Goal: Information Seeking & Learning: Learn about a topic

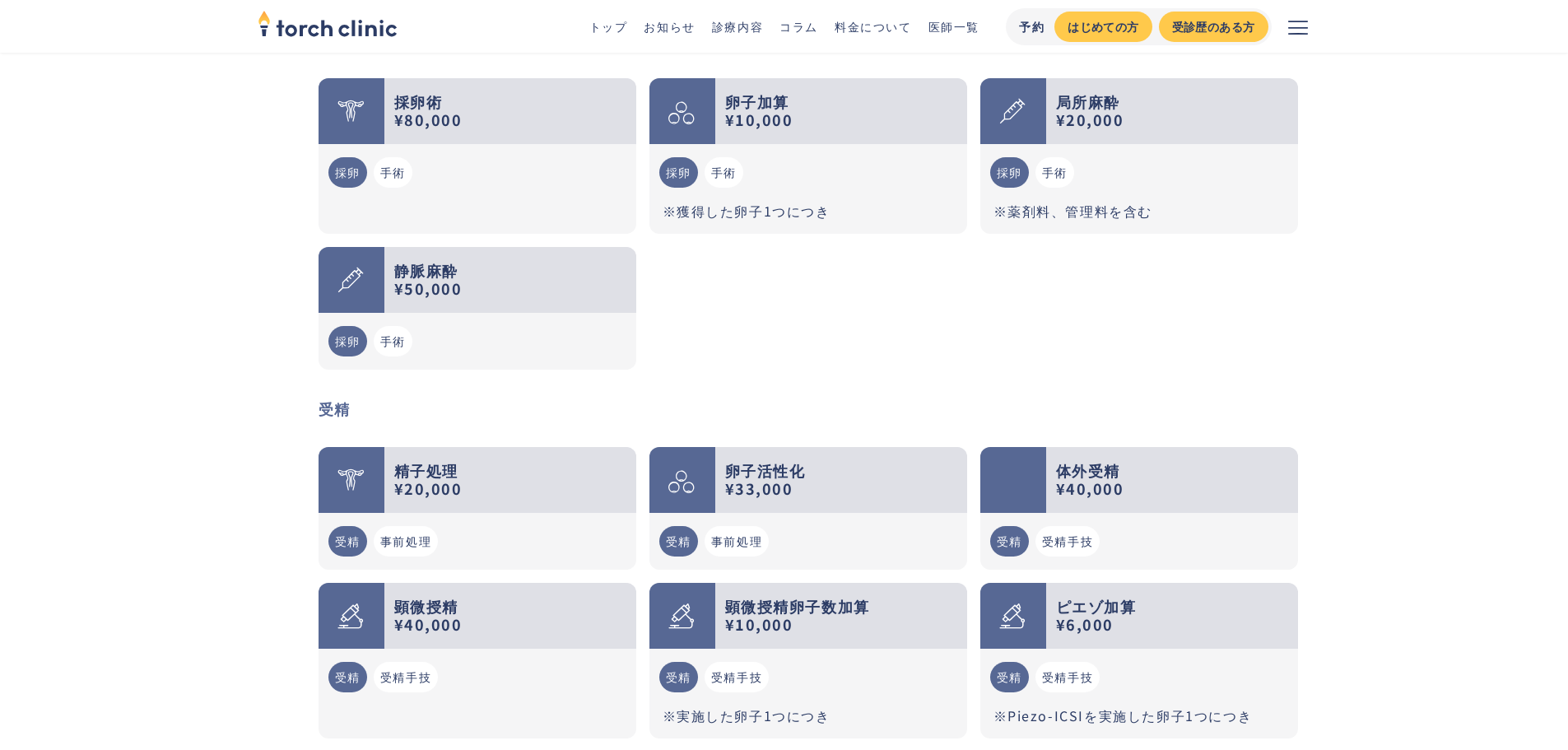
scroll to position [2057, 0]
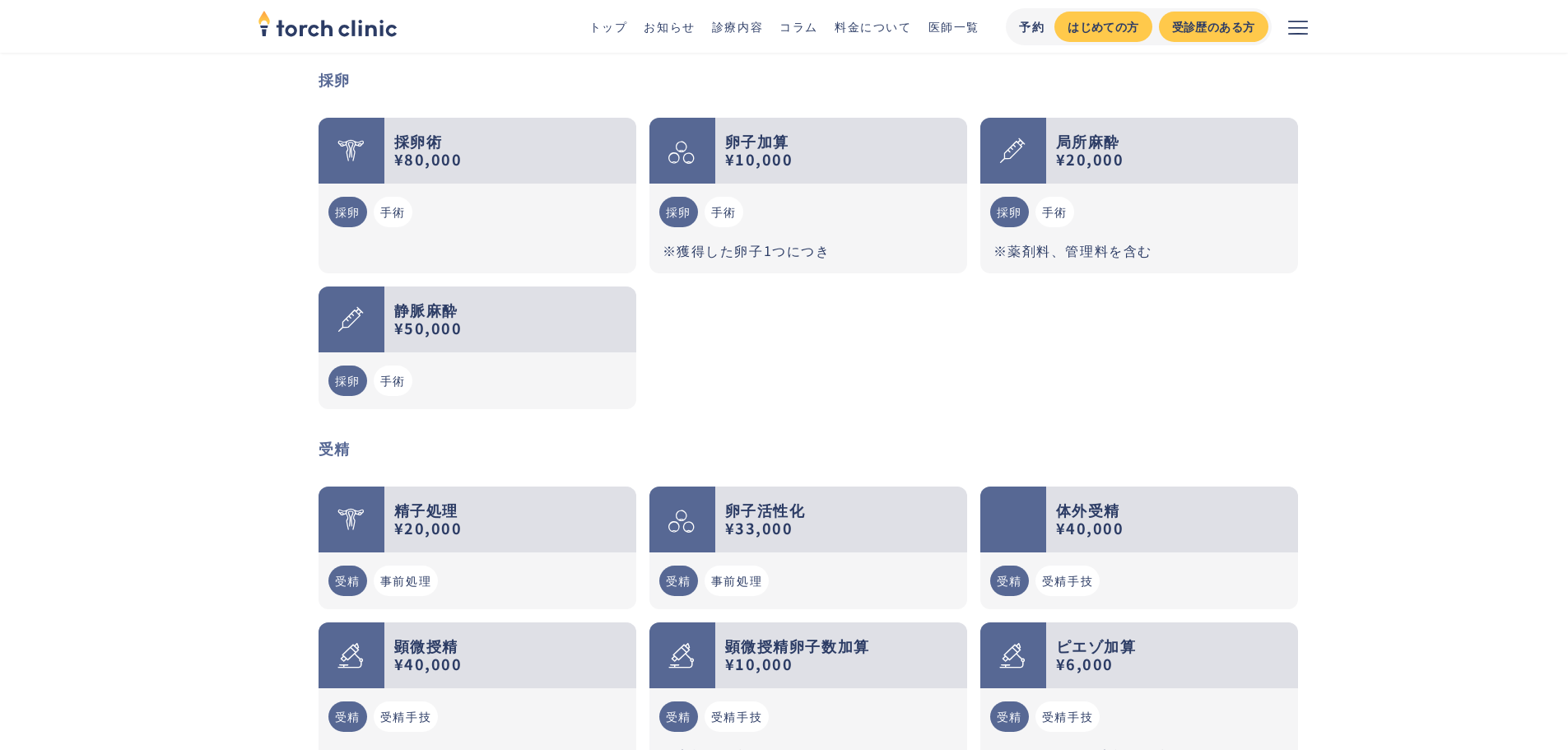
click at [377, 204] on li "手術" at bounding box center [393, 212] width 45 height 44
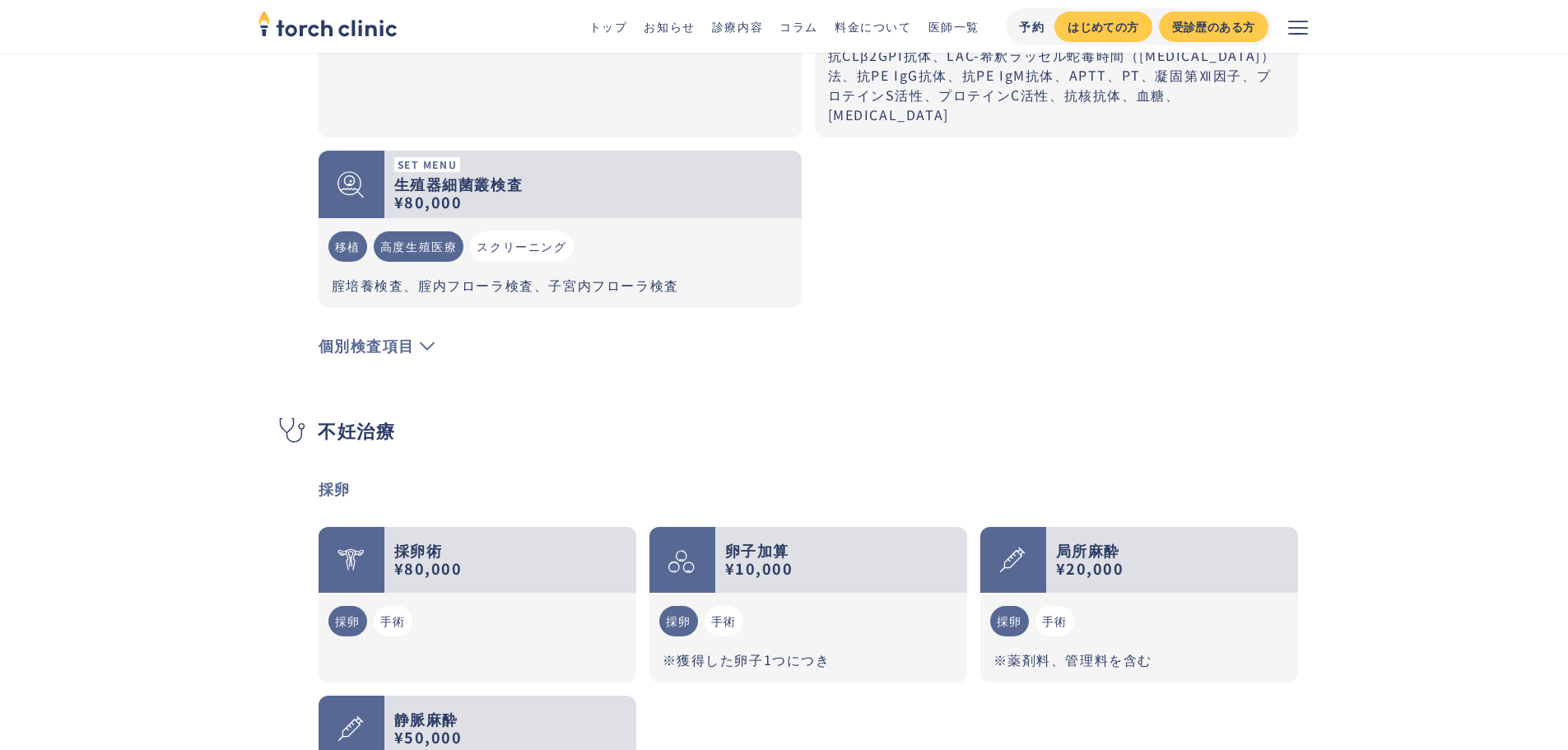
scroll to position [1646, 0]
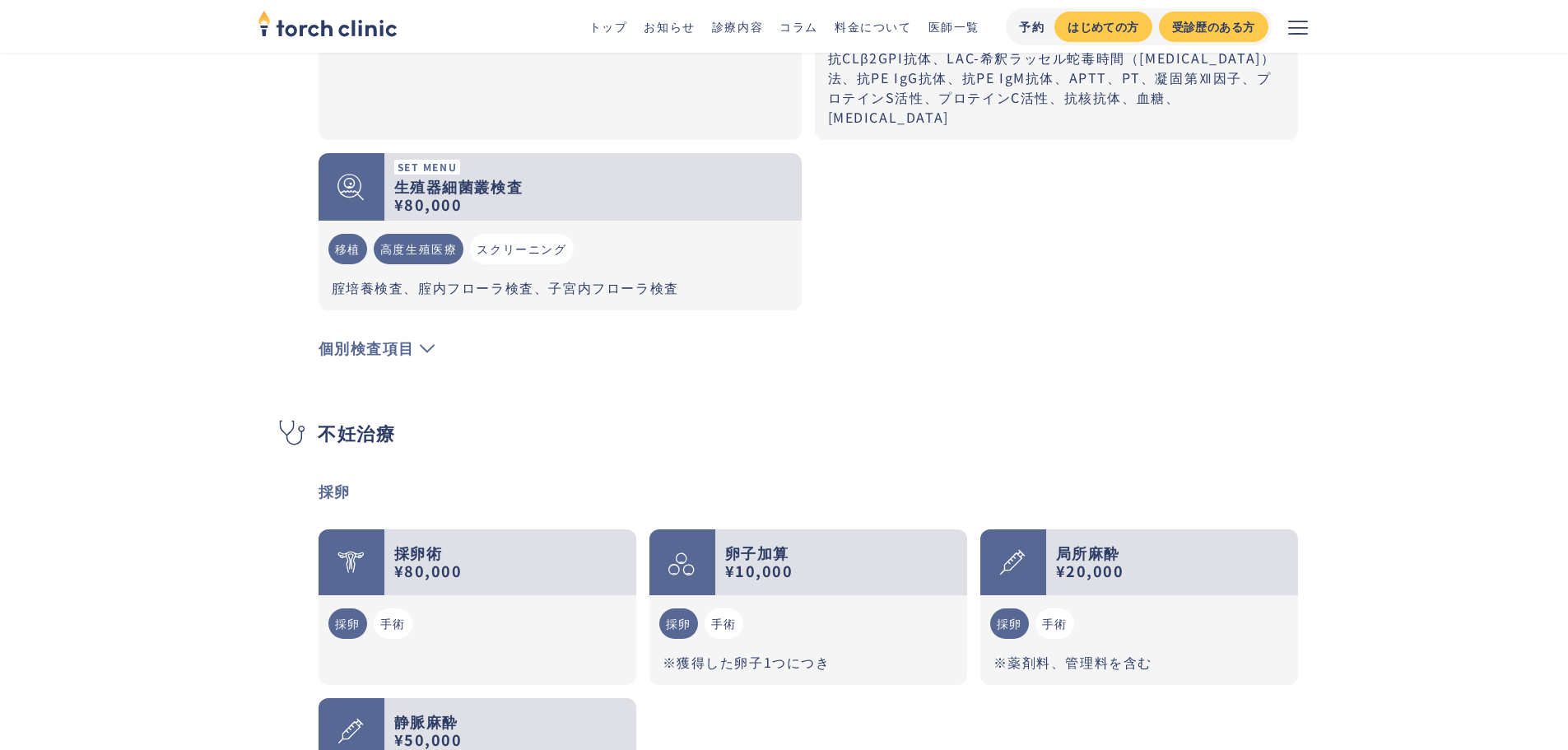
click at [421, 340] on icon at bounding box center [428, 347] width 16 height 15
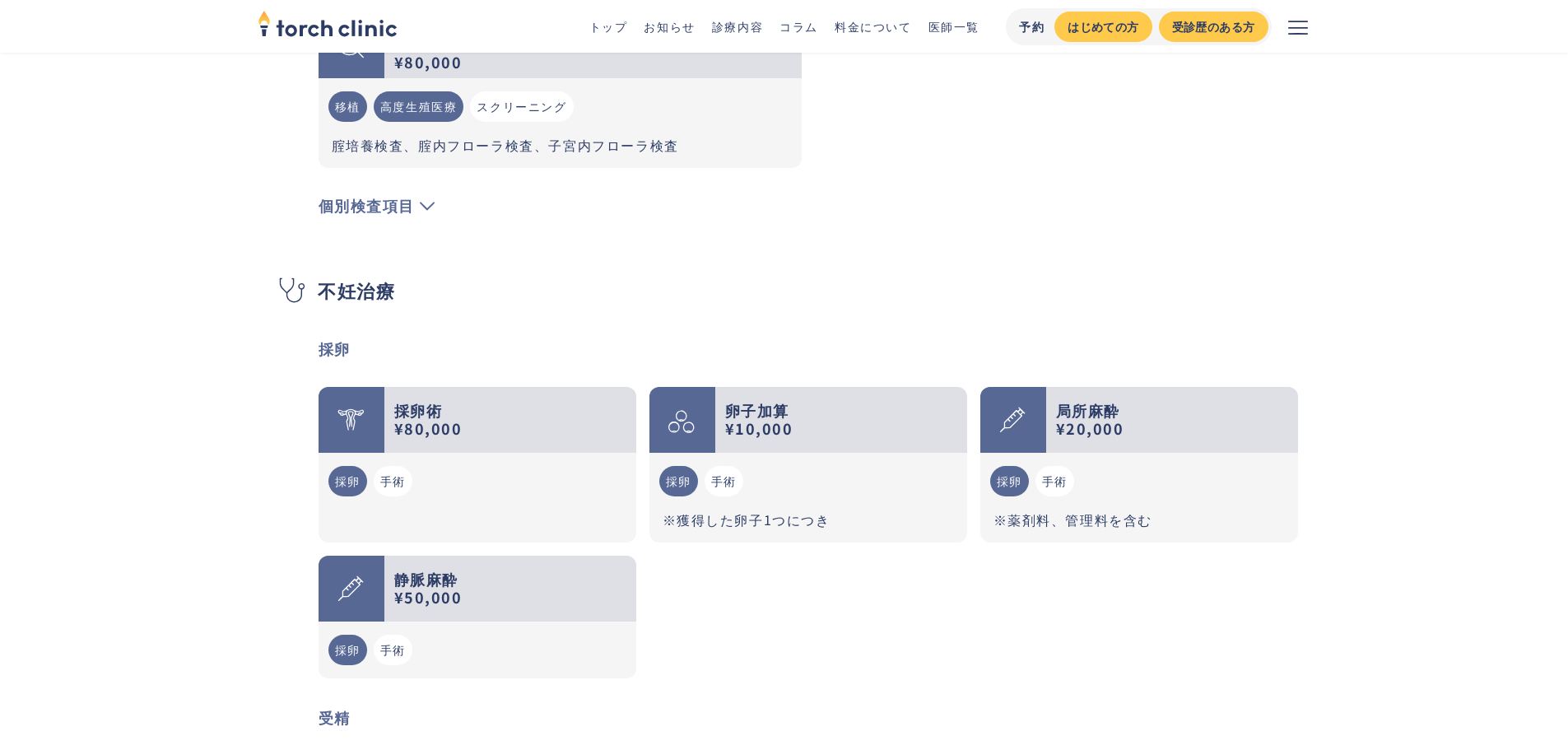
scroll to position [1728, 0]
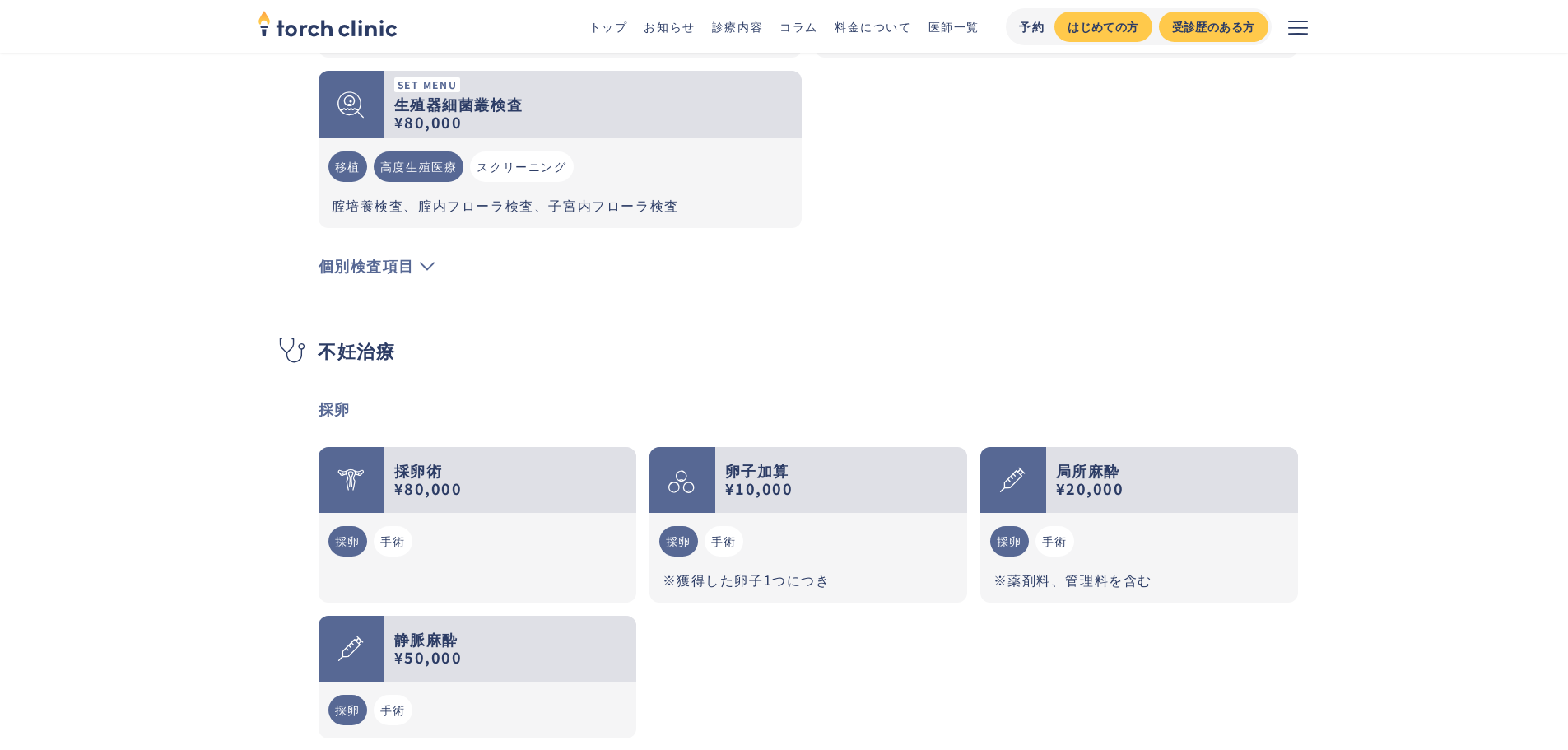
click at [407, 255] on span "個別検査項目" at bounding box center [367, 265] width 97 height 21
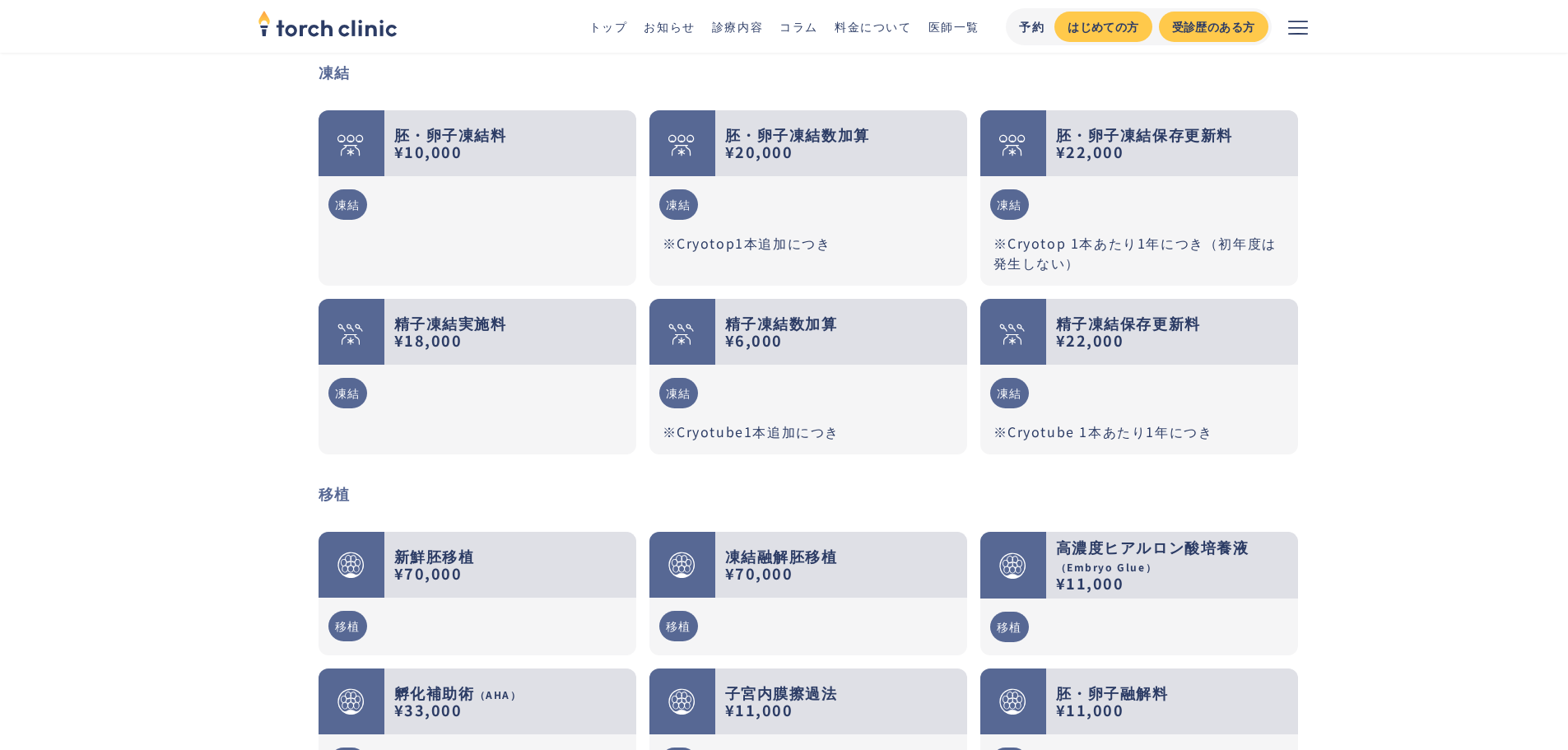
scroll to position [2962, 0]
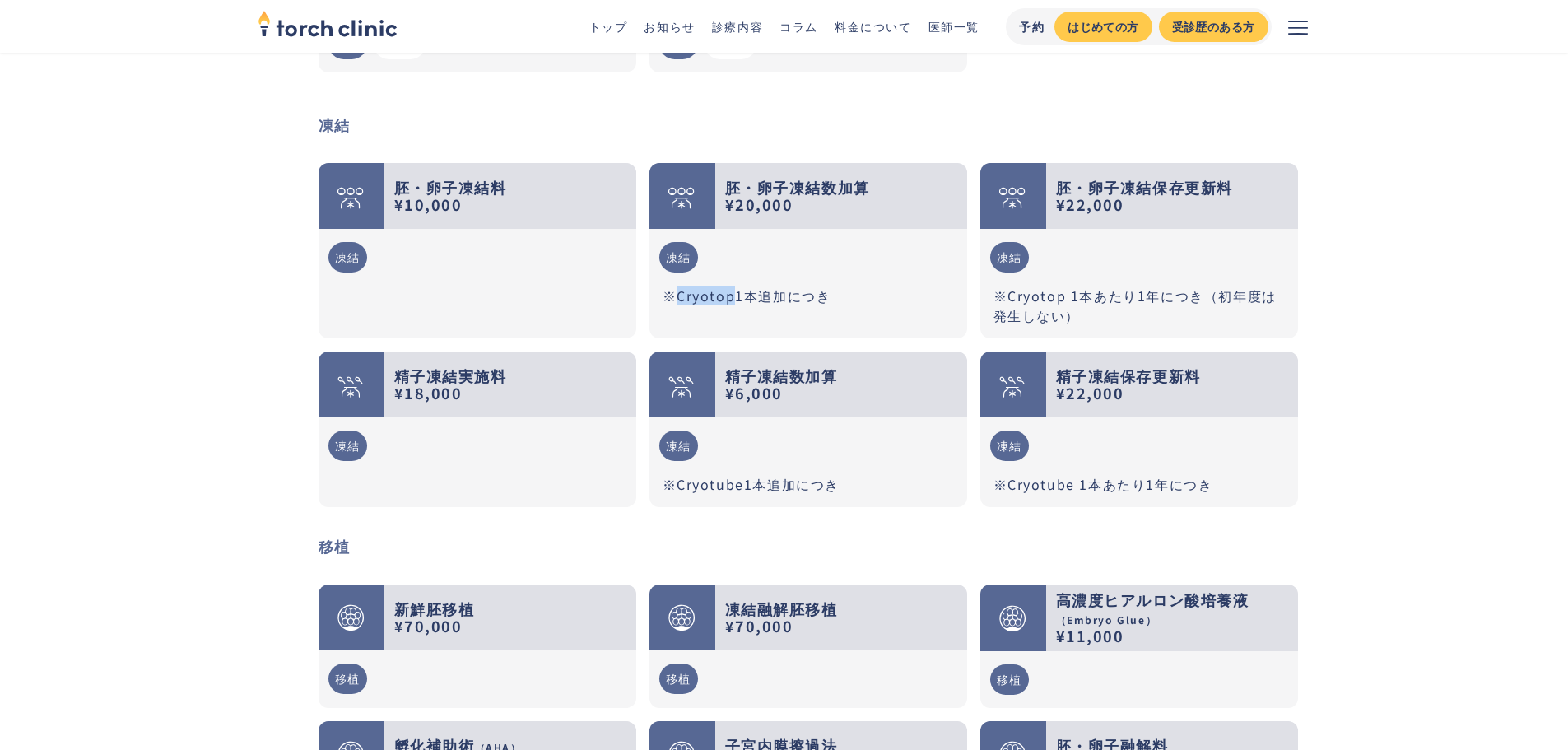
drag, startPoint x: 677, startPoint y: 277, endPoint x: 734, endPoint y: 277, distance: 57.0
click at [734, 285] on p "※Cryotop1本追加につき" at bounding box center [808, 295] width 291 height 20
copy p "Cryotop"
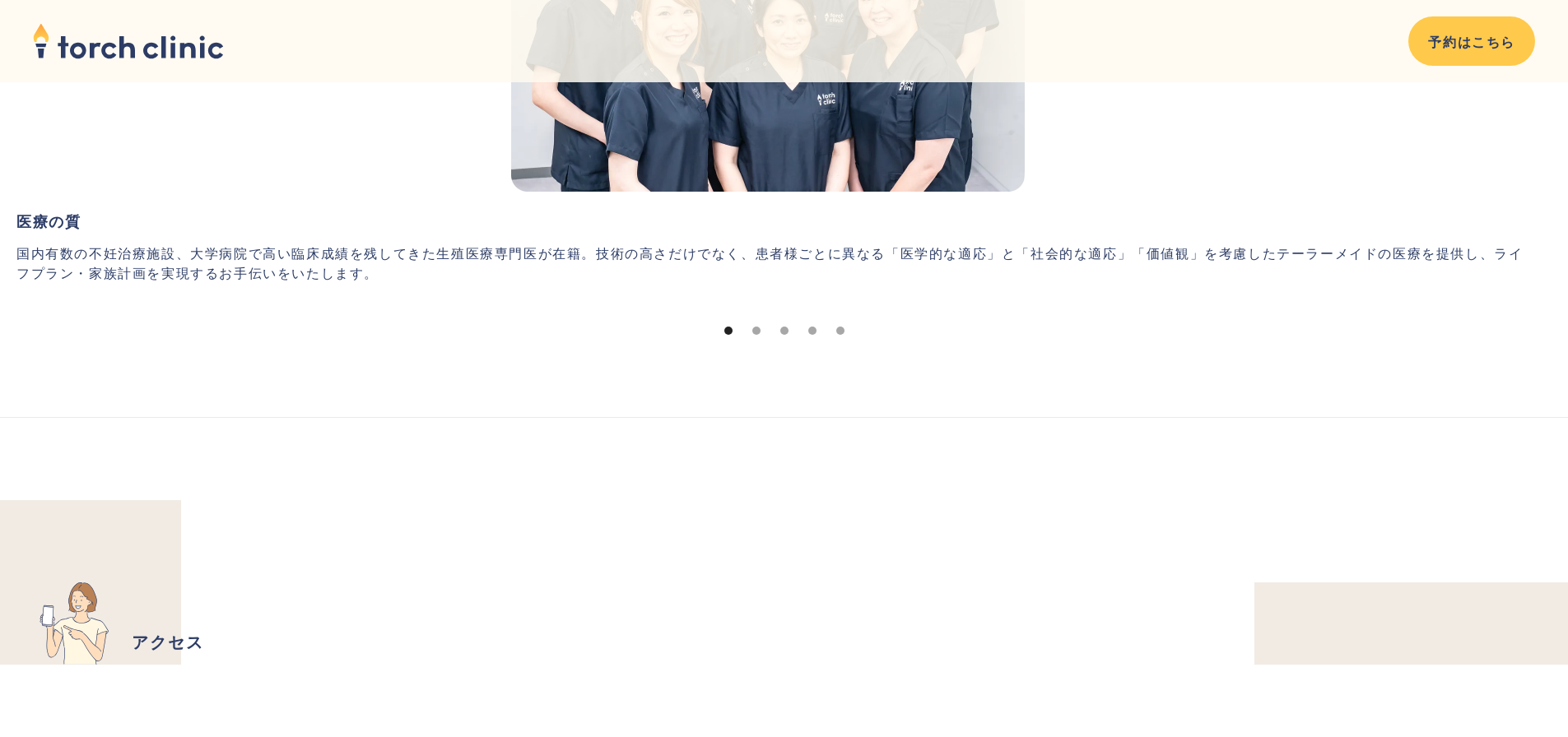
scroll to position [8170, 0]
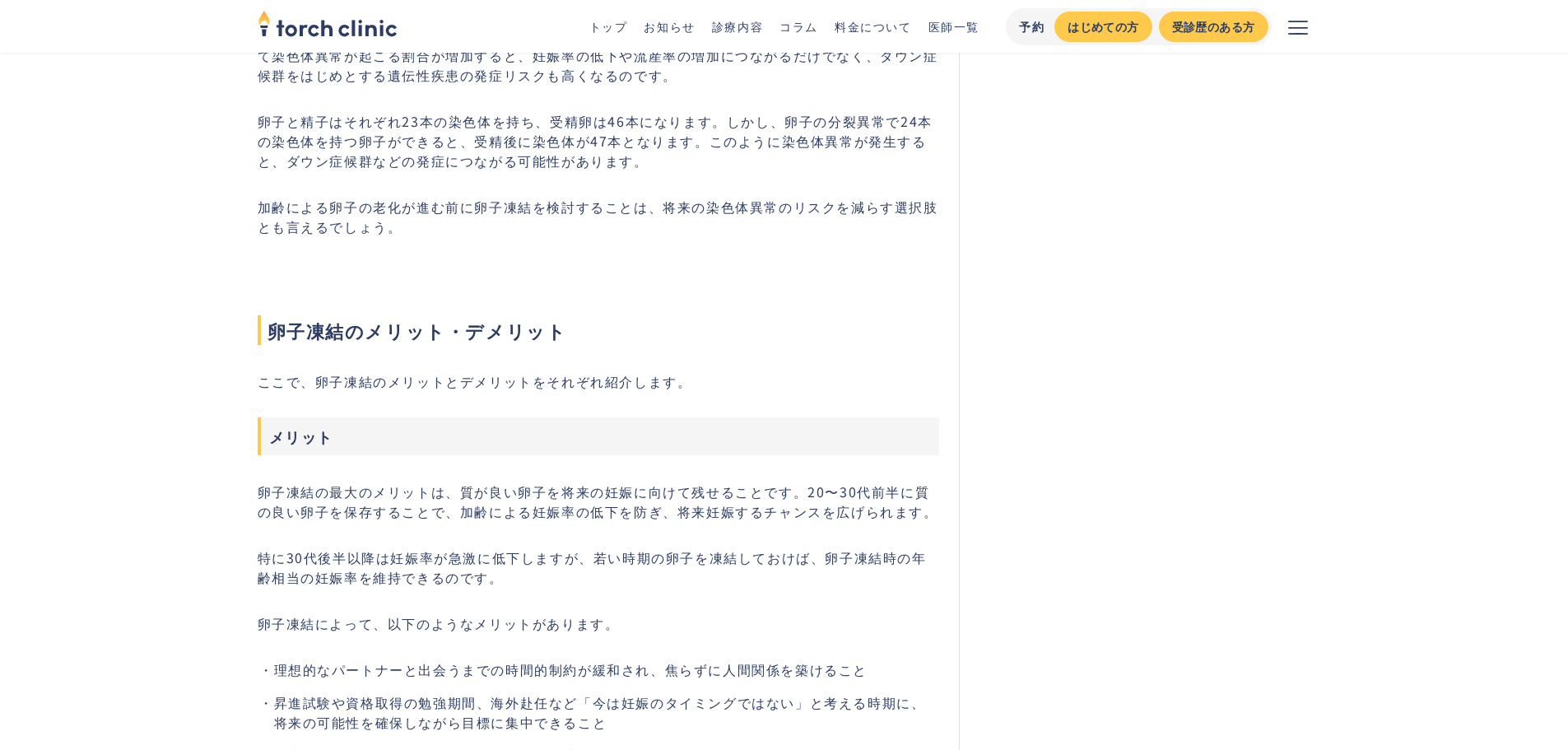
scroll to position [5432, 0]
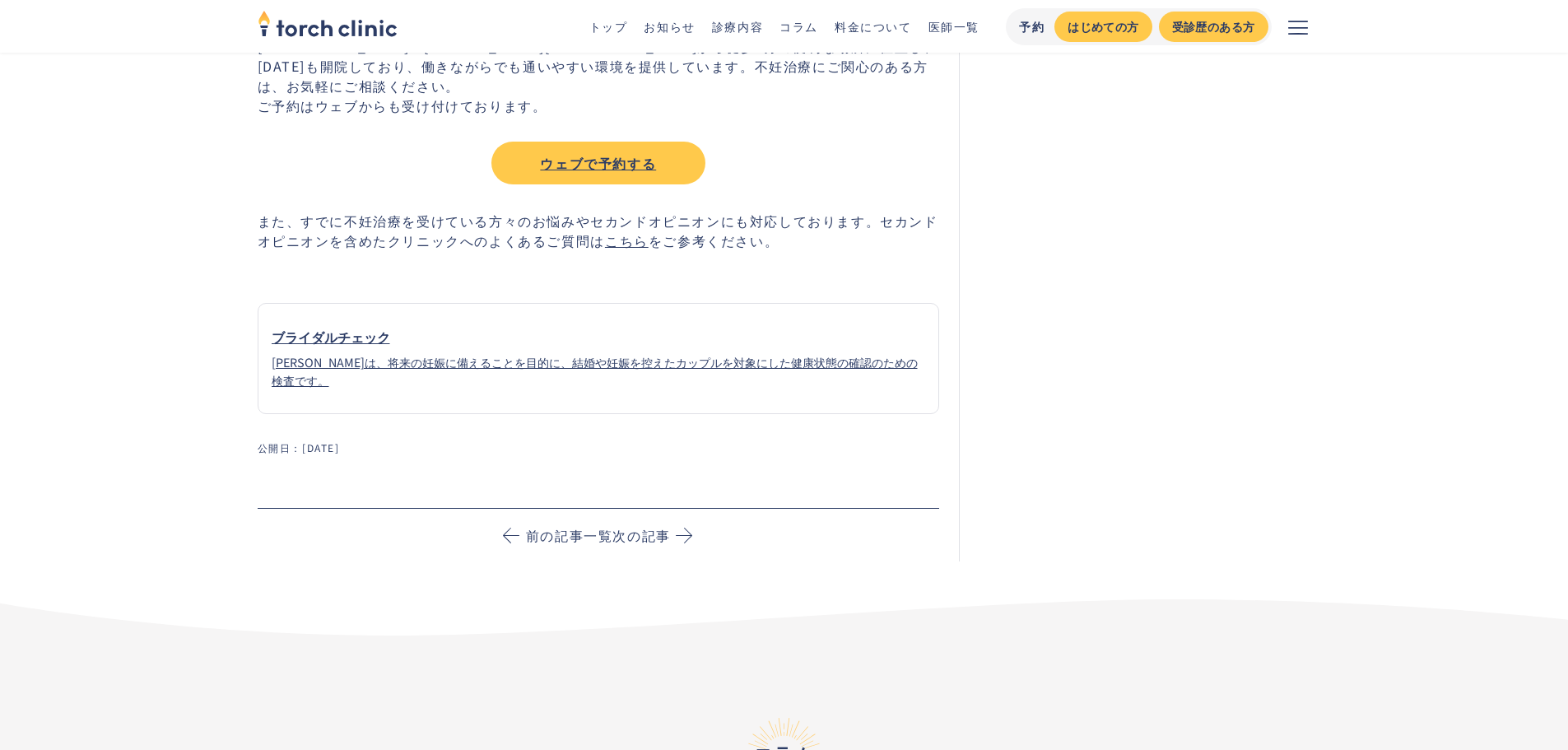
scroll to position [5103, 0]
